Goal: Task Accomplishment & Management: Complete application form

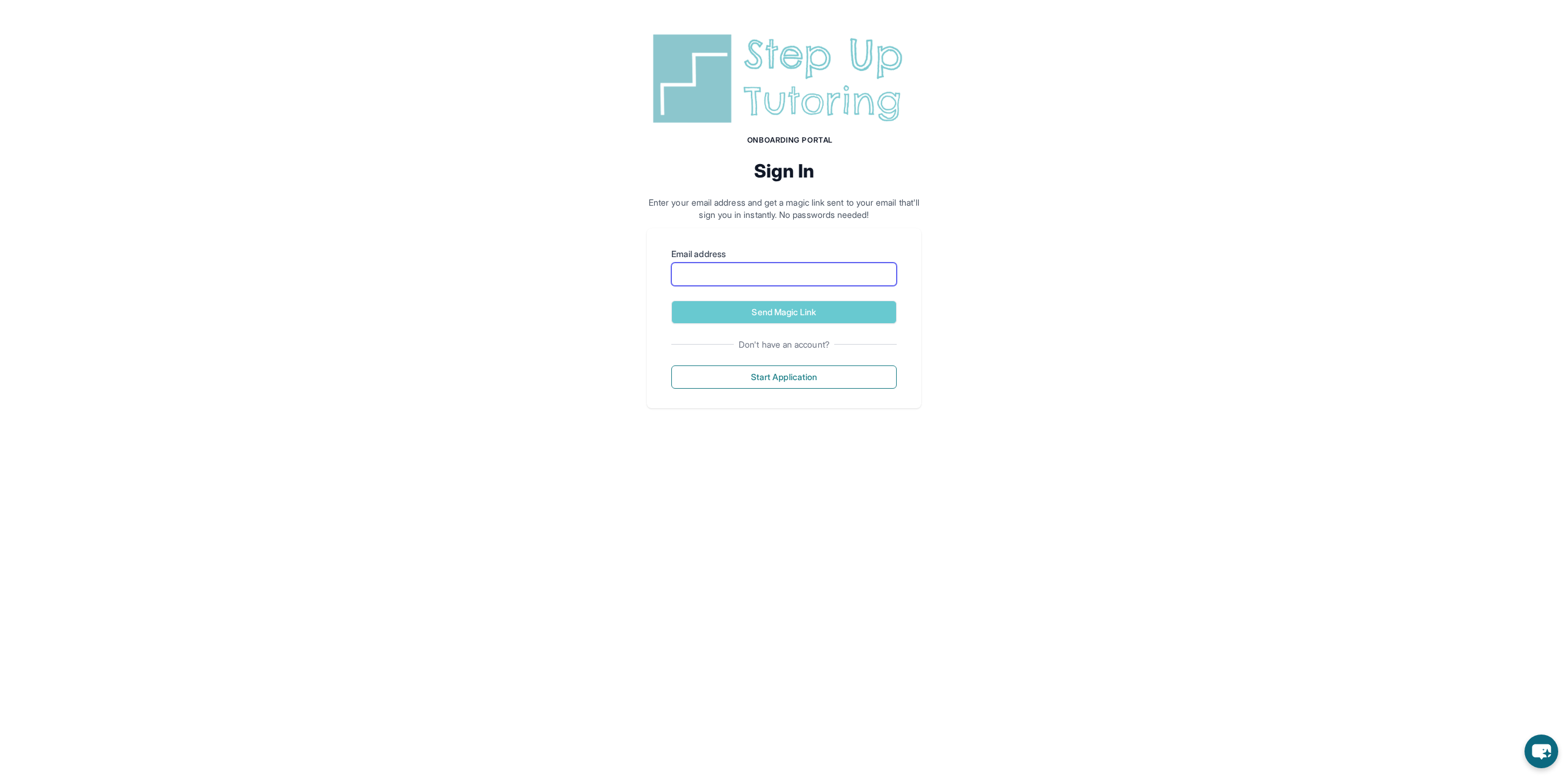
click at [794, 277] on input "Email address" at bounding box center [784, 273] width 225 height 23
type input "**********"
click at [671, 300] on button "Send Magic Link" at bounding box center [784, 311] width 225 height 23
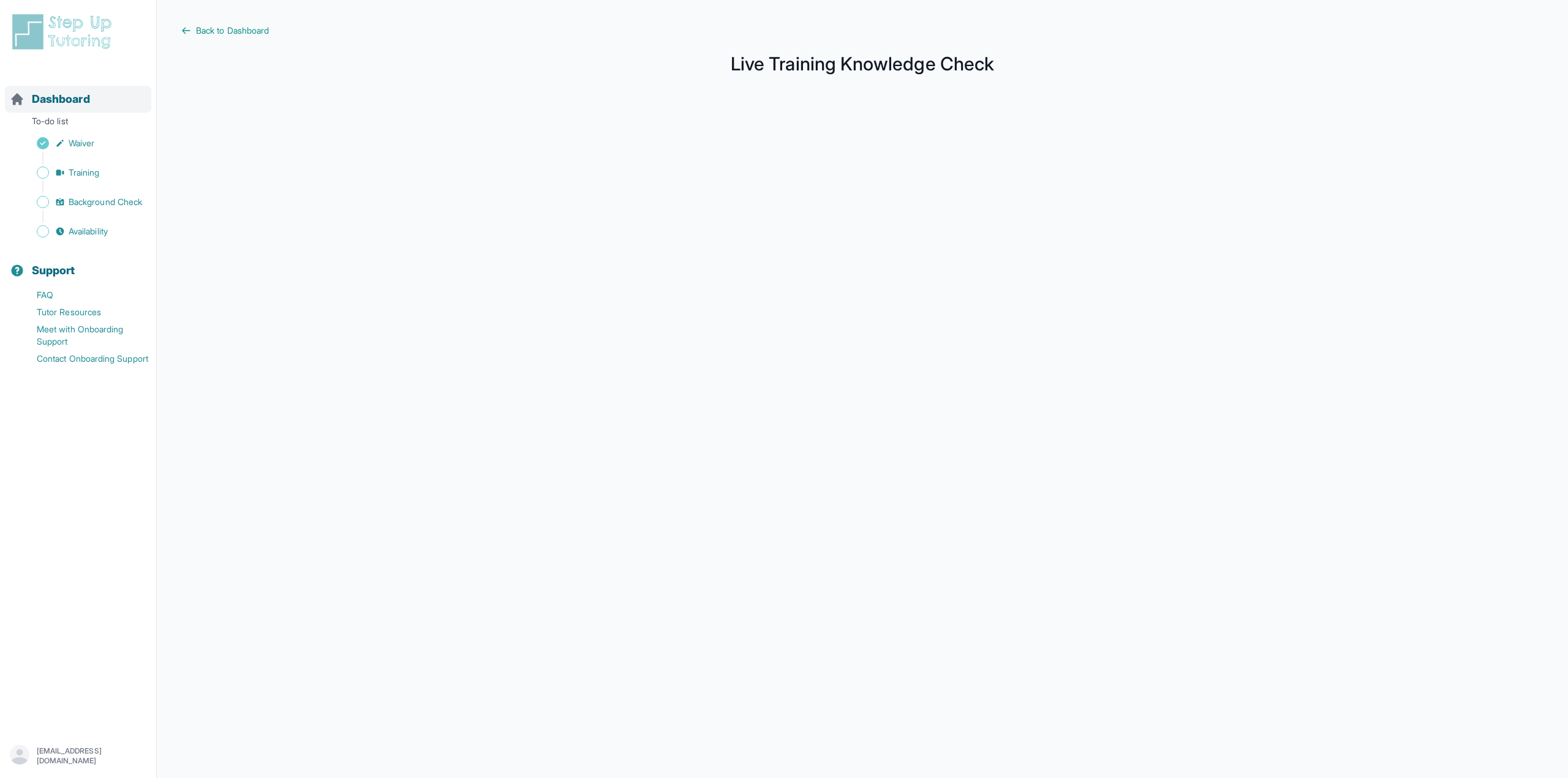
click at [66, 98] on span "Dashboard" at bounding box center [61, 99] width 58 height 17
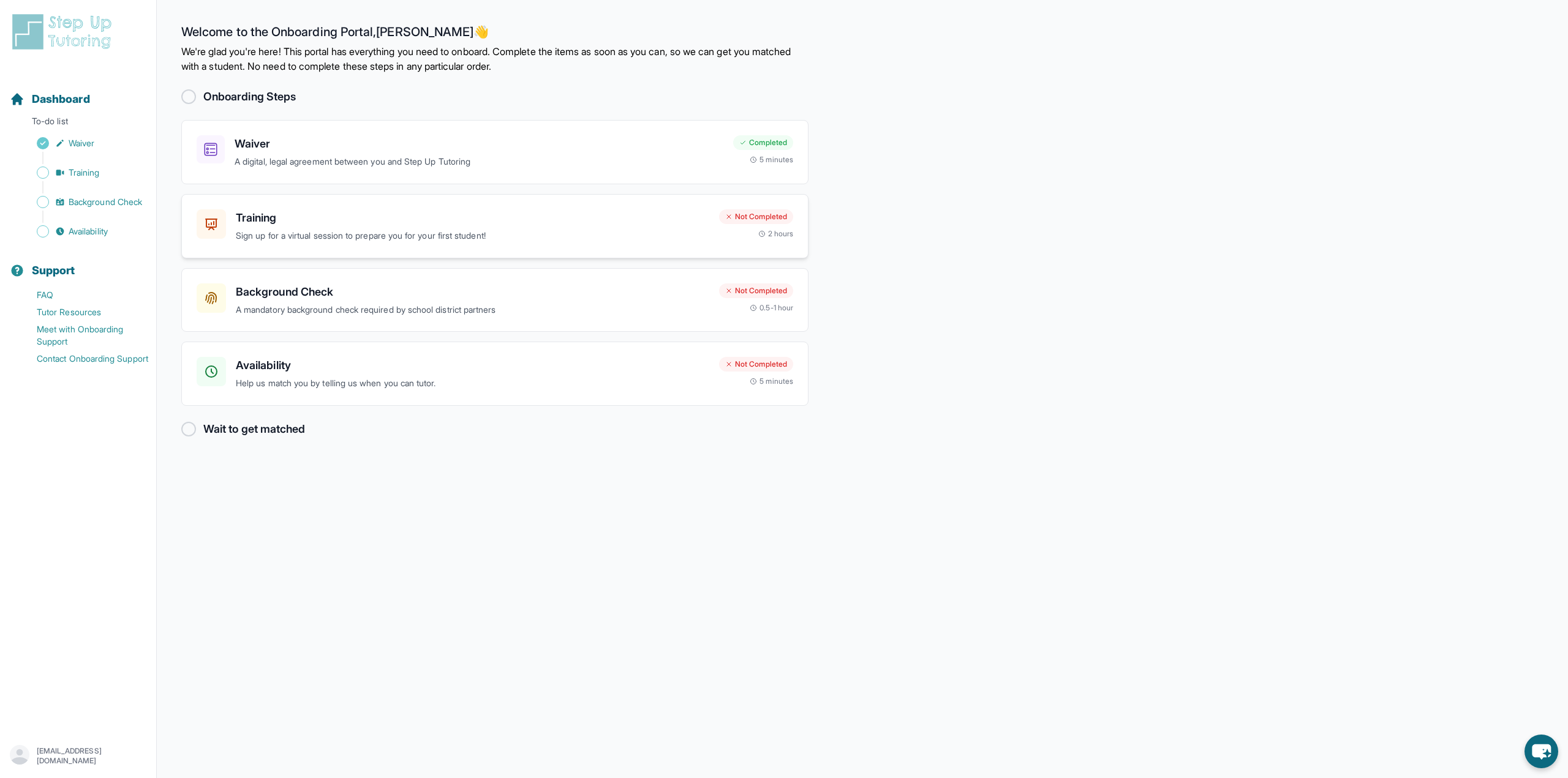
click at [642, 237] on p "Sign up for a virtual session to prepare you for your first student!" at bounding box center [472, 236] width 474 height 14
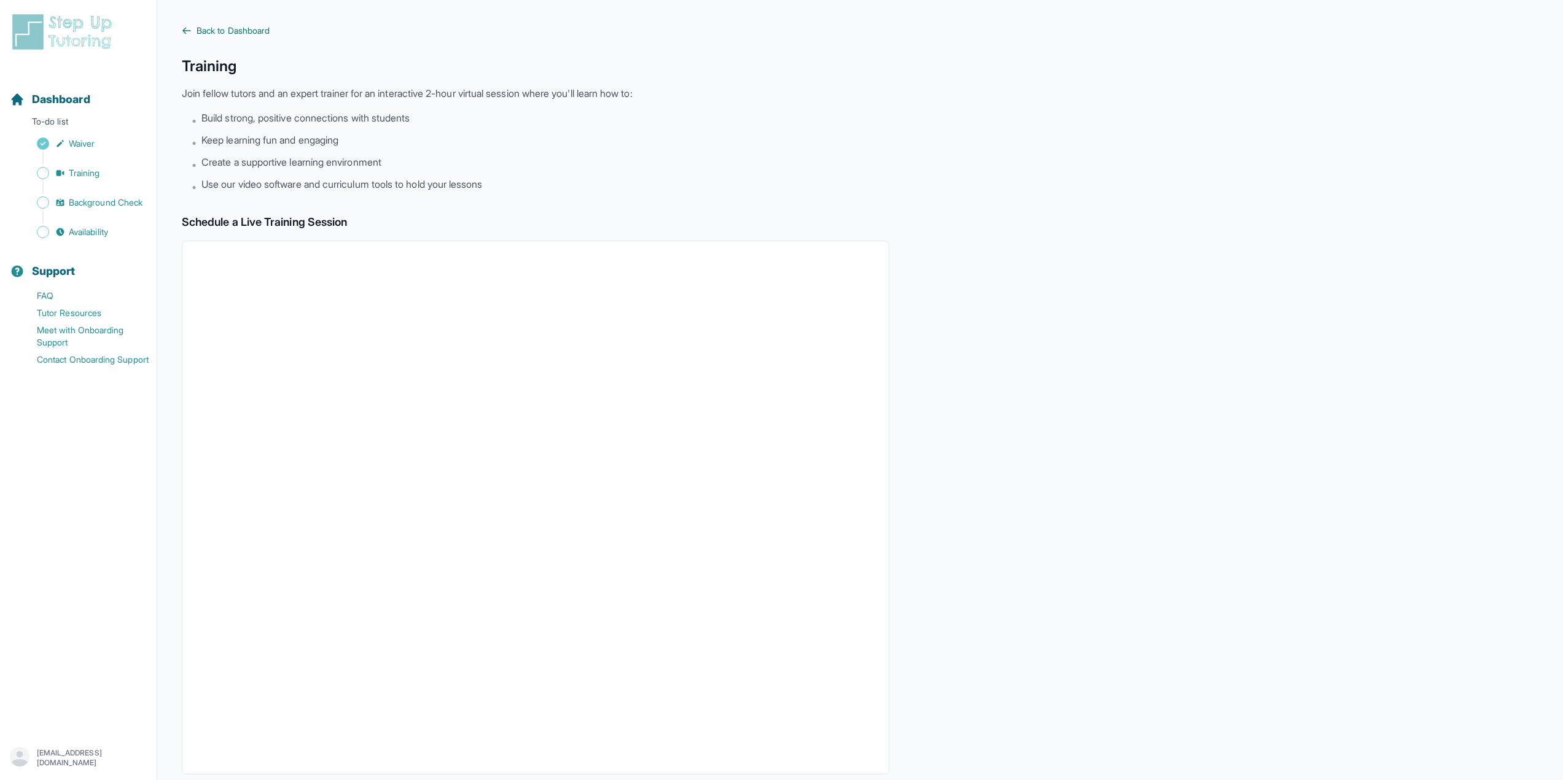
click at [208, 32] on span "Back to Dashboard" at bounding box center [232, 31] width 73 height 12
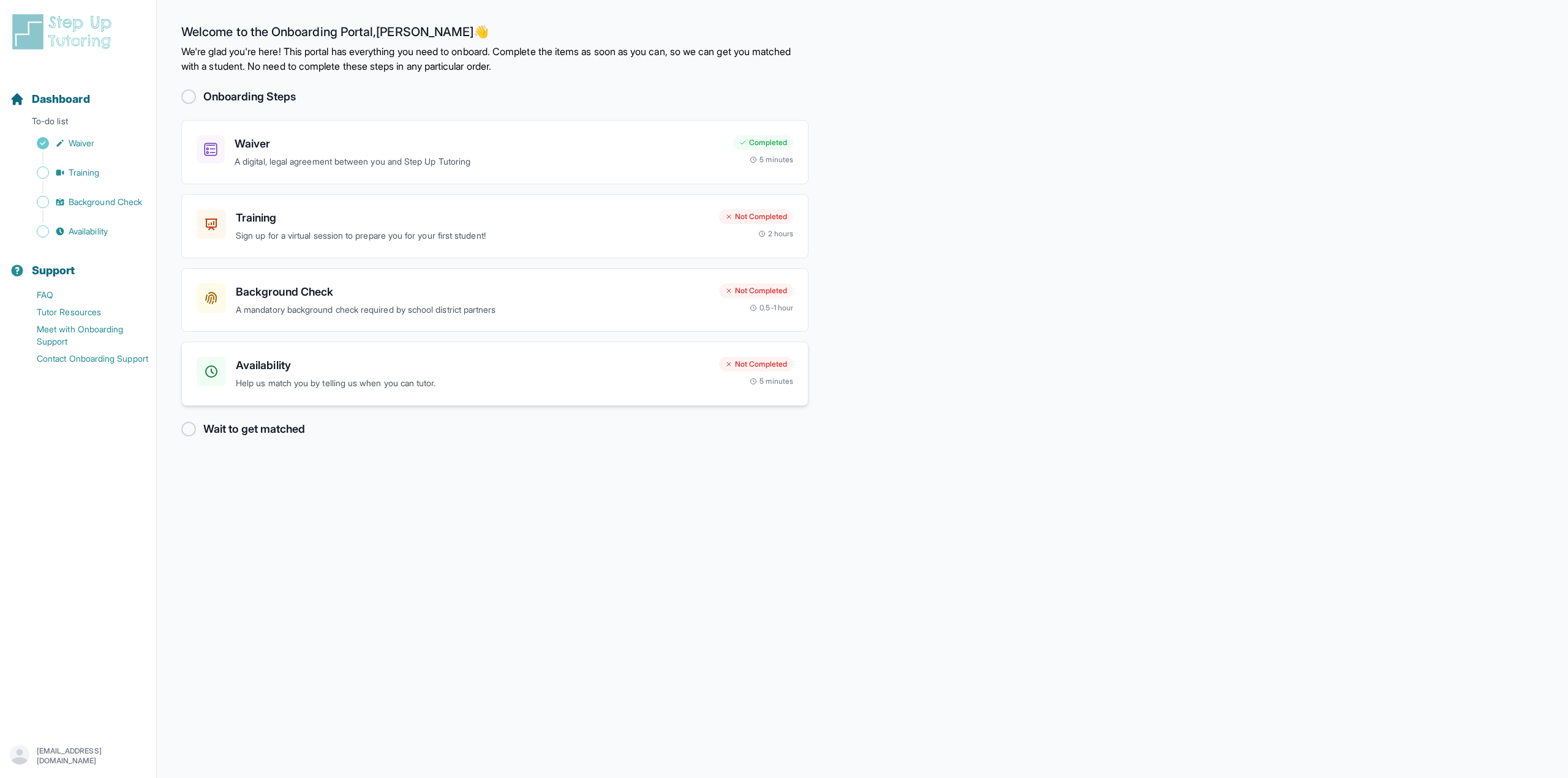
click at [534, 381] on p "Help us match you by telling us when you can tutor." at bounding box center [472, 384] width 474 height 14
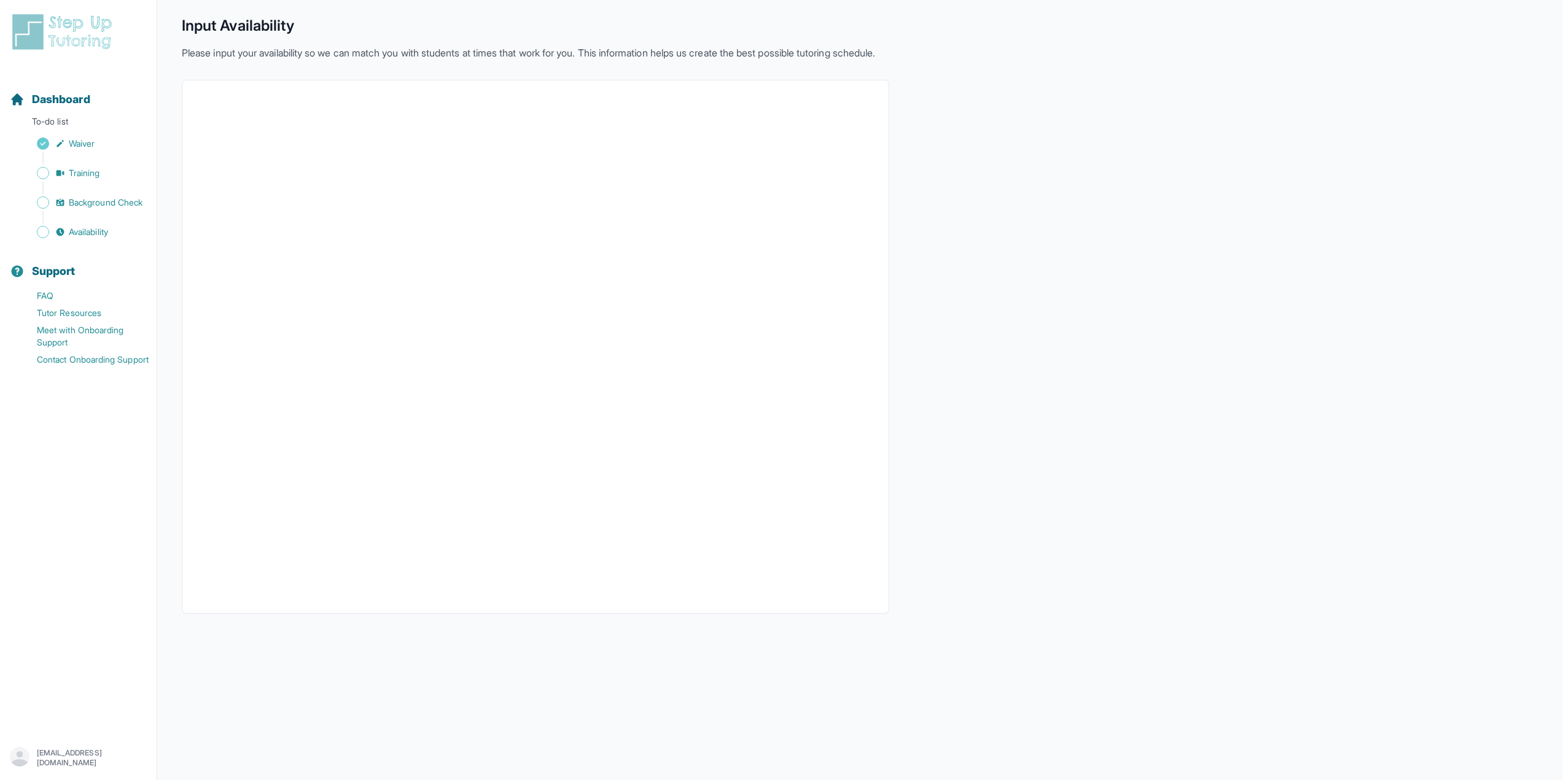
scroll to position [49, 0]
